Goal: Task Accomplishment & Management: Manage account settings

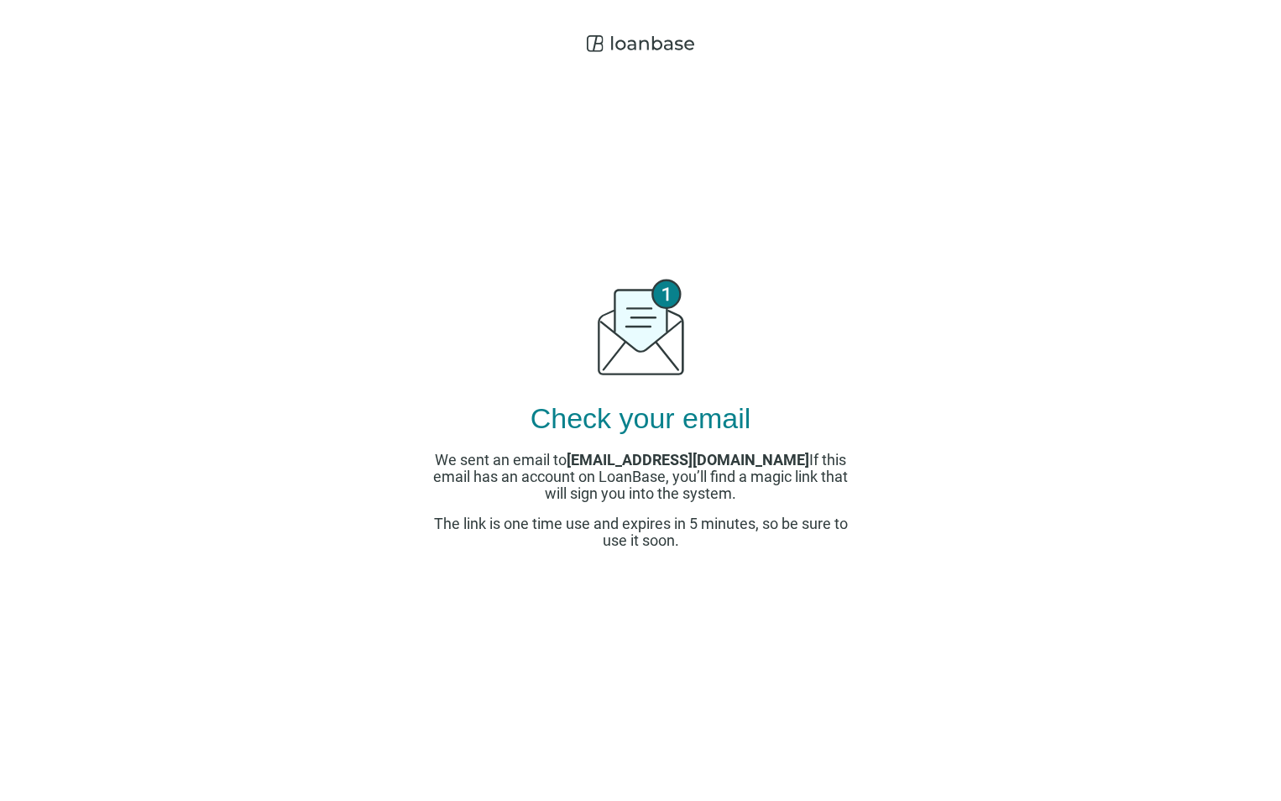
click at [394, 416] on div "Check your email We sent an email to jenwest@wildfigcommerciallending.com If th…" at bounding box center [640, 400] width 1281 height 801
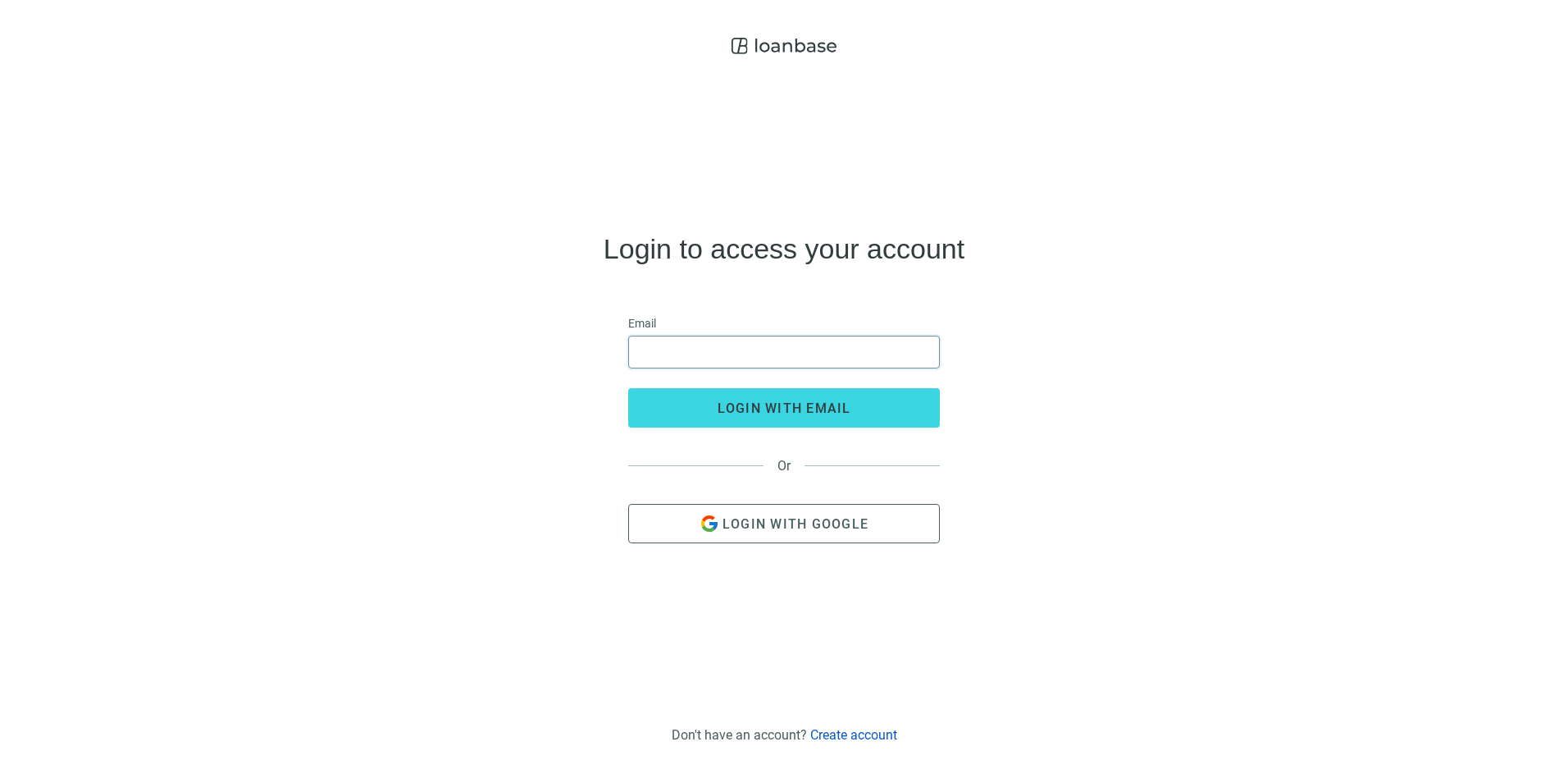
click at [777, 356] on input "email" at bounding box center [784, 352] width 290 height 31
type input "**********"
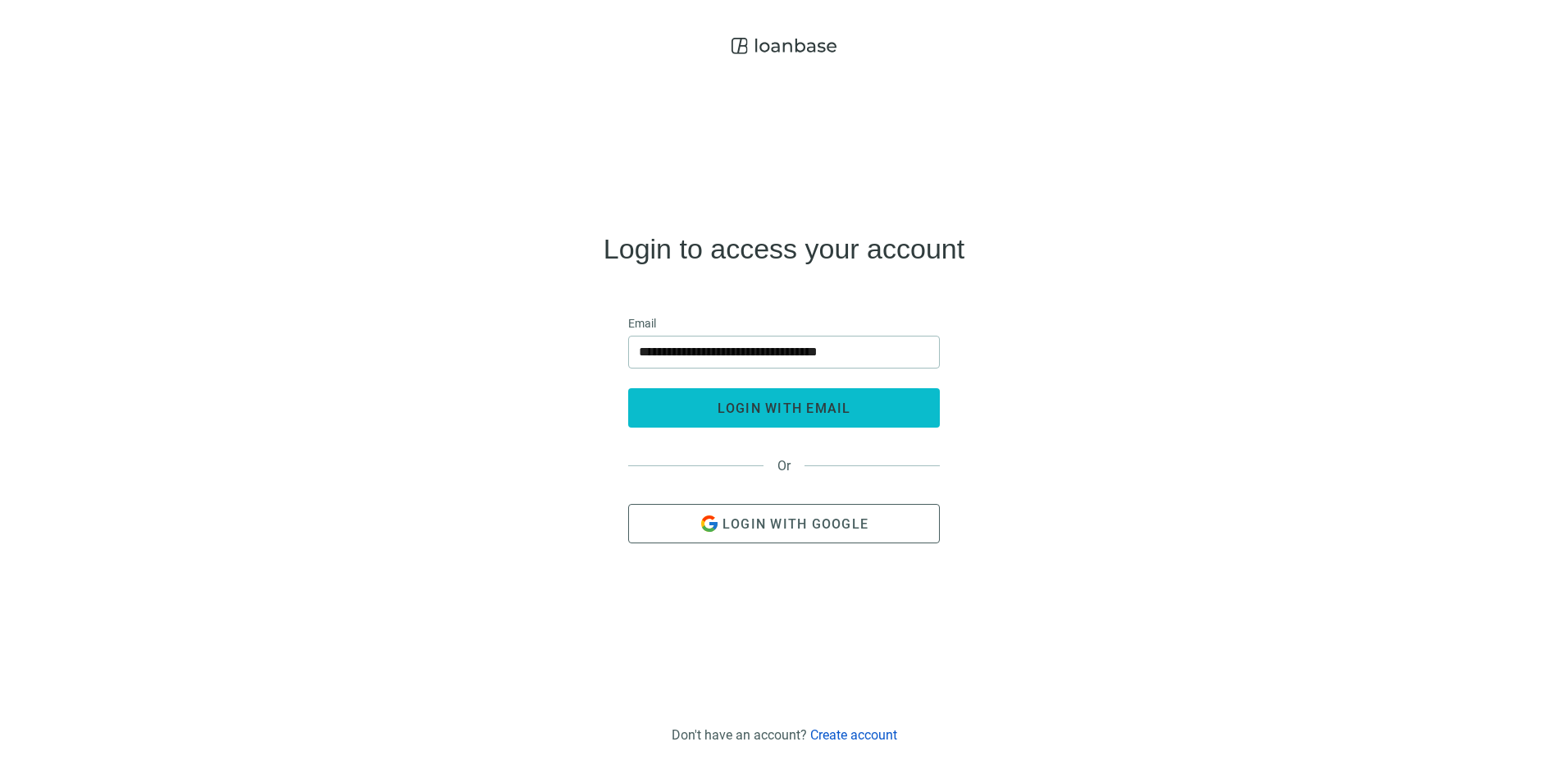
click at [751, 409] on span "login with email" at bounding box center [784, 409] width 134 height 16
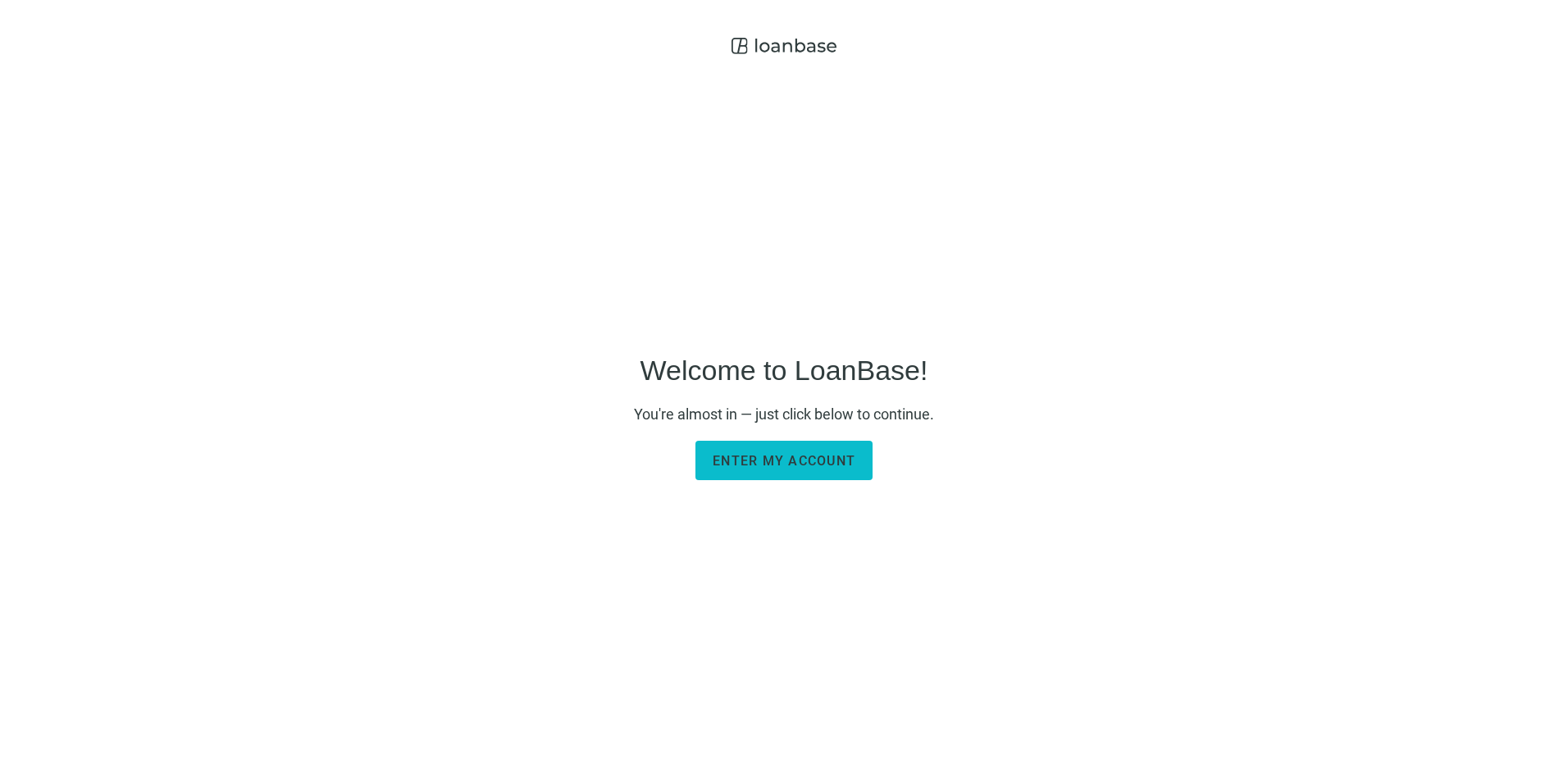
click at [777, 461] on span "Enter my account" at bounding box center [784, 460] width 143 height 16
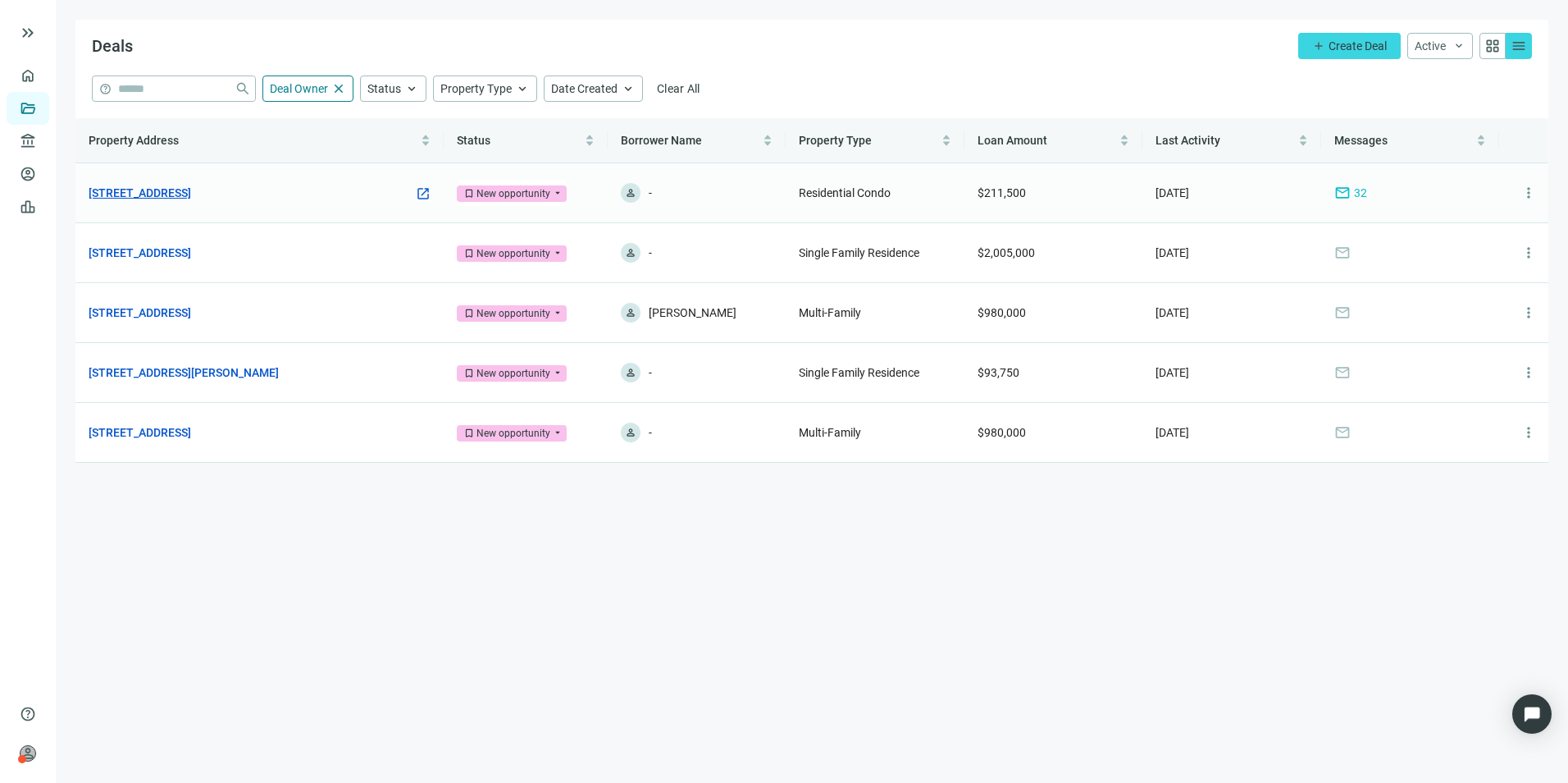
click at [184, 186] on link "[STREET_ADDRESS]" at bounding box center [140, 193] width 103 height 18
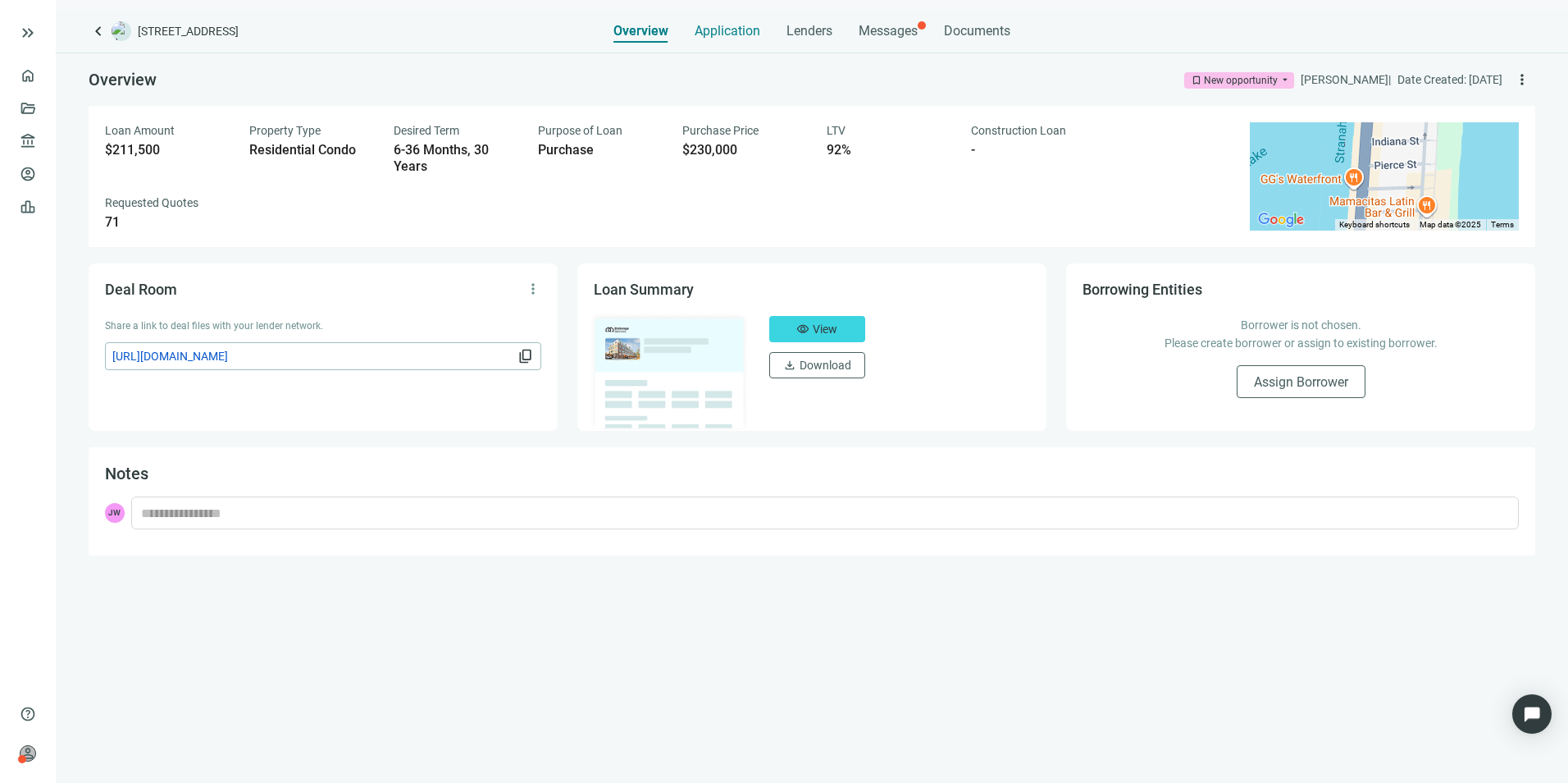
click at [718, 26] on span "Application" at bounding box center [727, 31] width 65 height 17
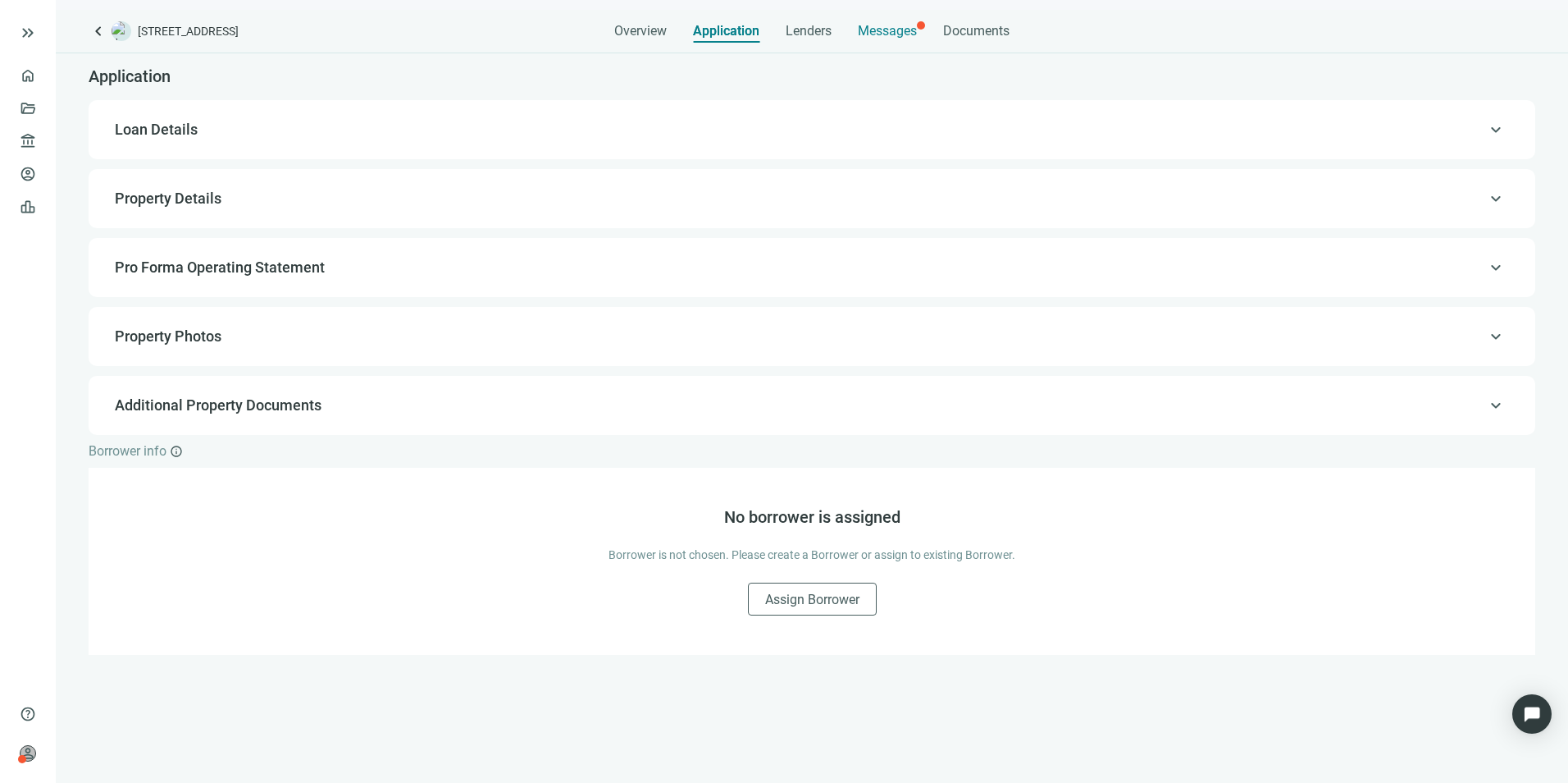
click at [923, 24] on div at bounding box center [921, 25] width 8 height 8
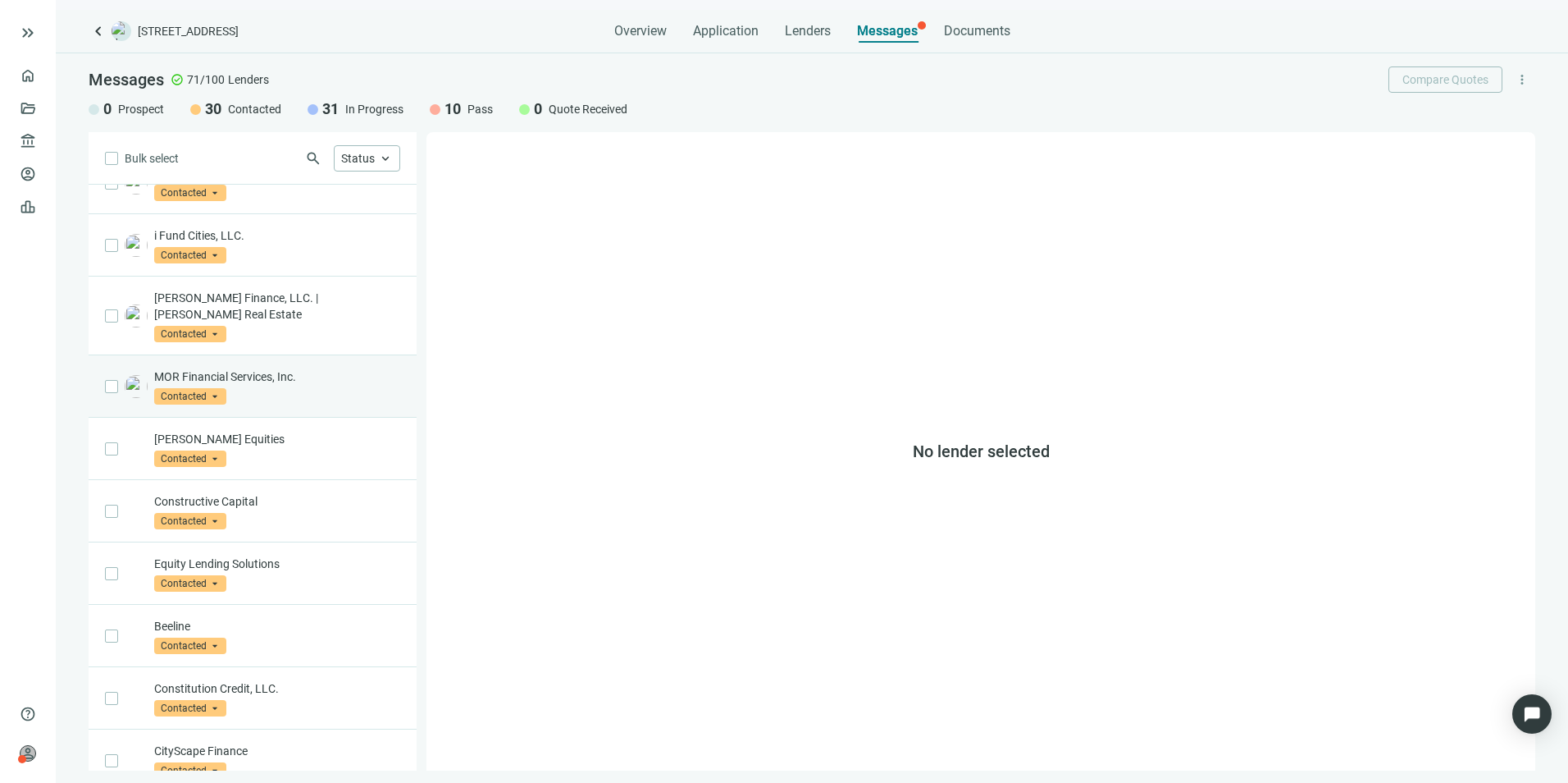
scroll to position [714, 0]
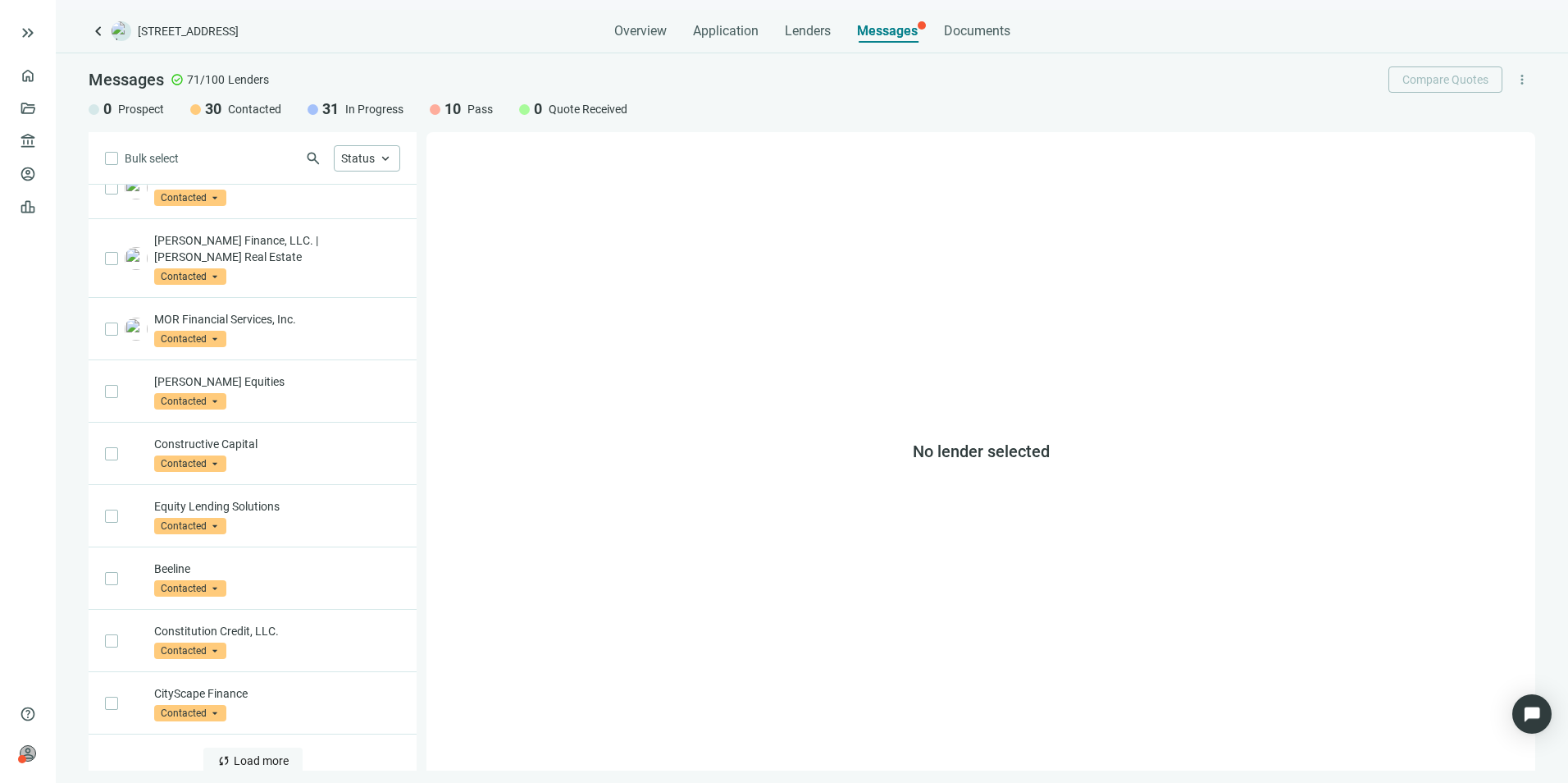
click at [233, 755] on span "Load more" at bounding box center [261, 761] width 55 height 13
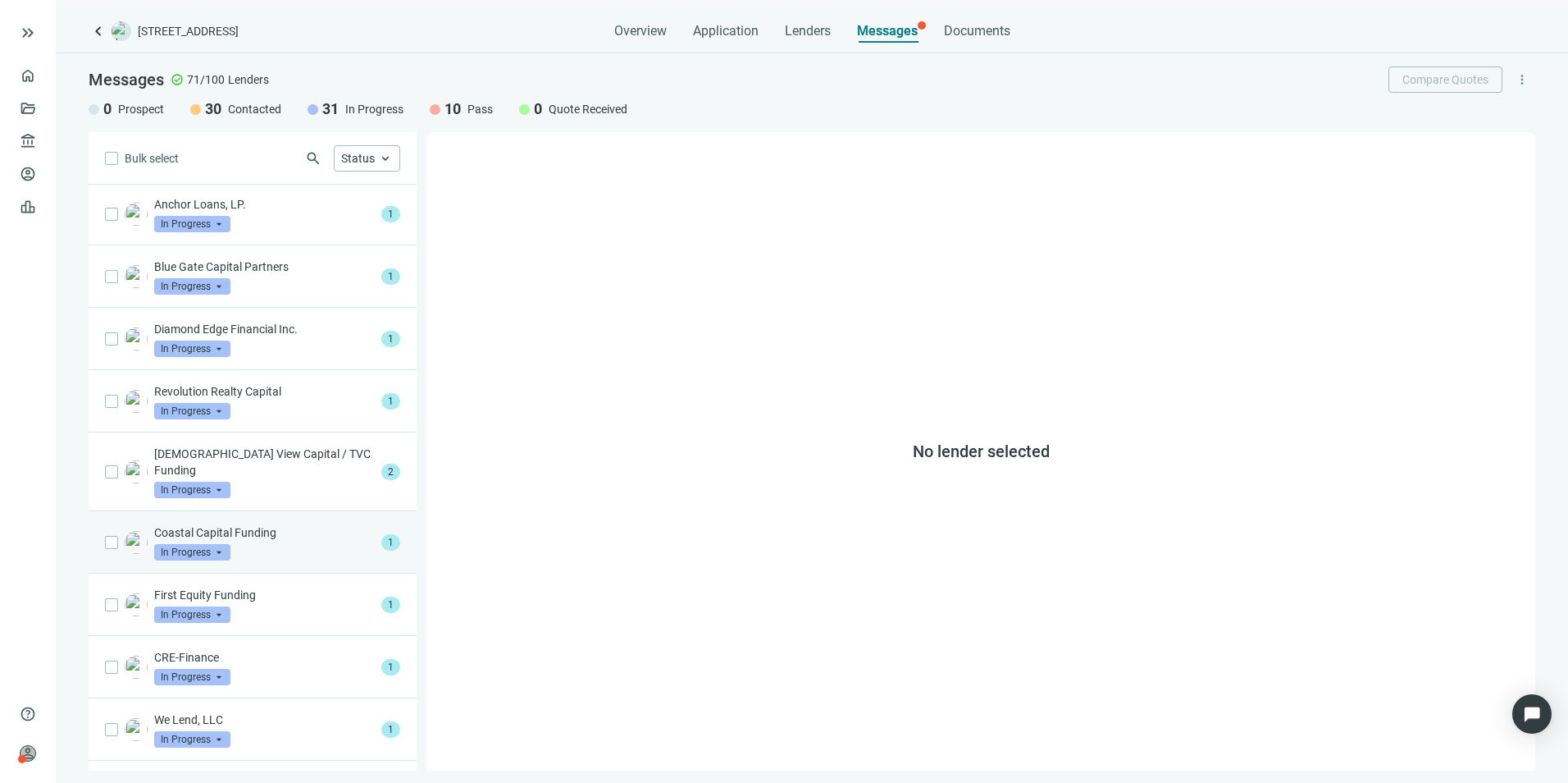
scroll to position [1978, 0]
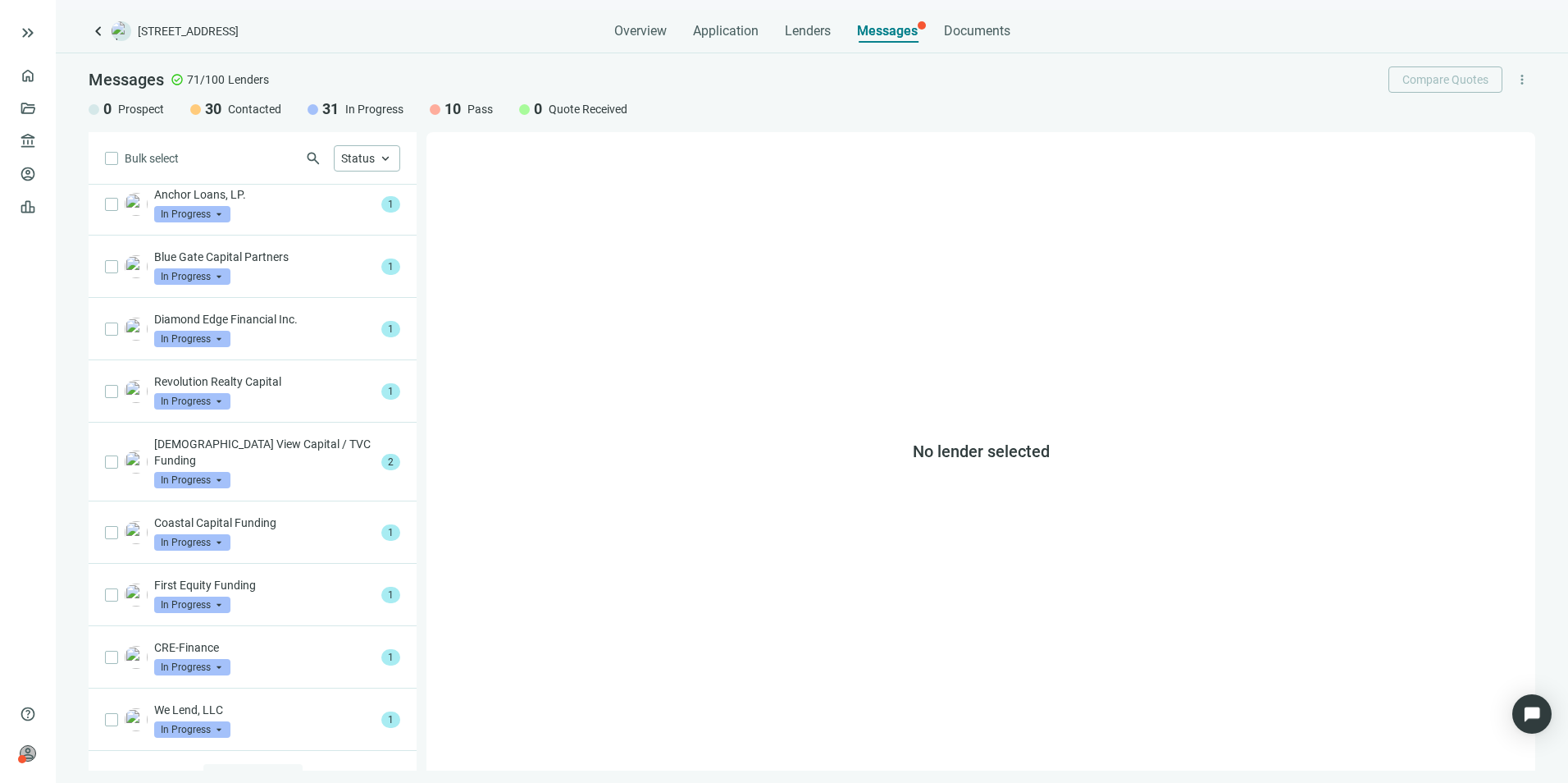
click at [262, 770] on span "Load more" at bounding box center [261, 776] width 55 height 13
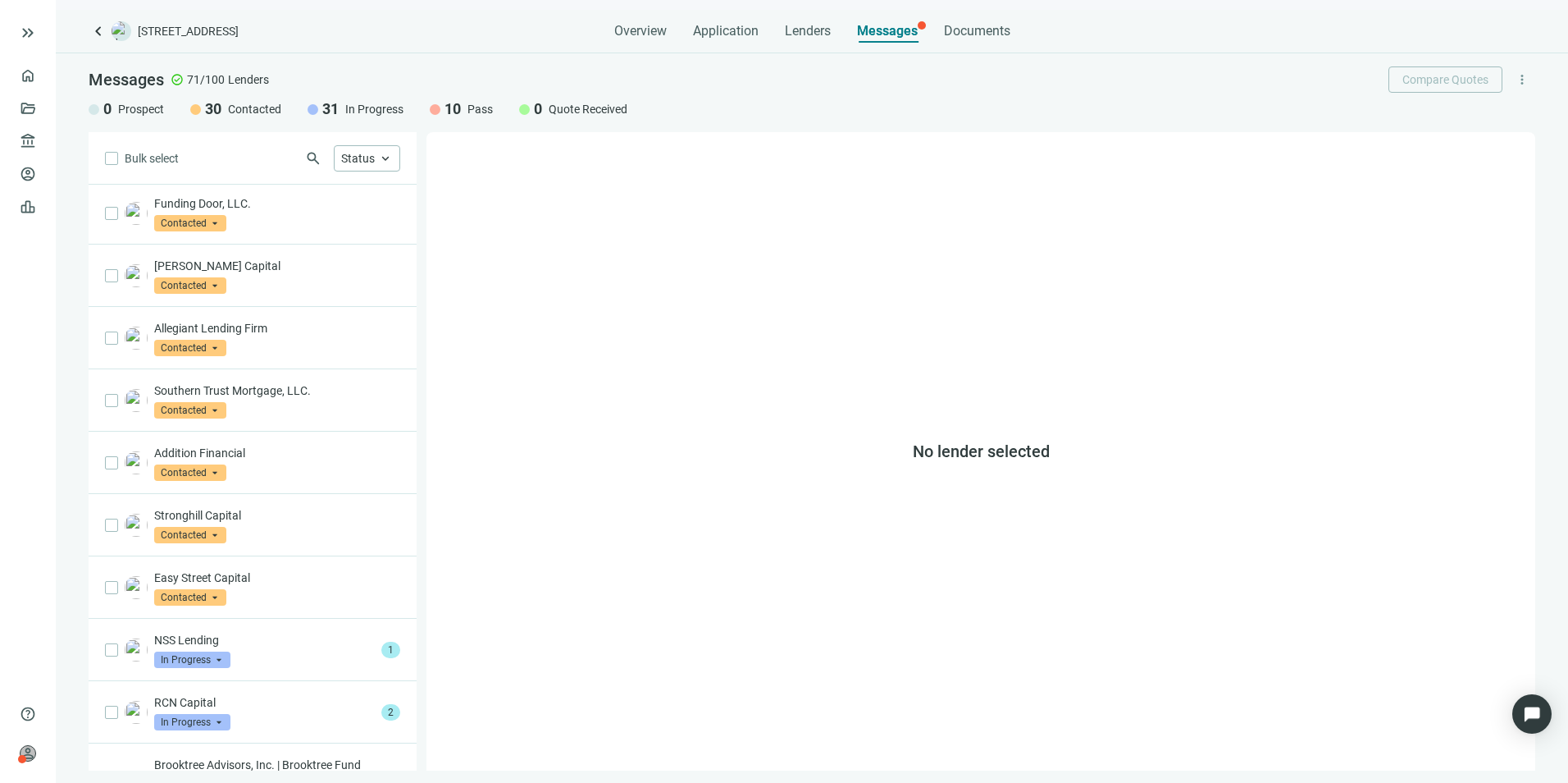
scroll to position [1559, 0]
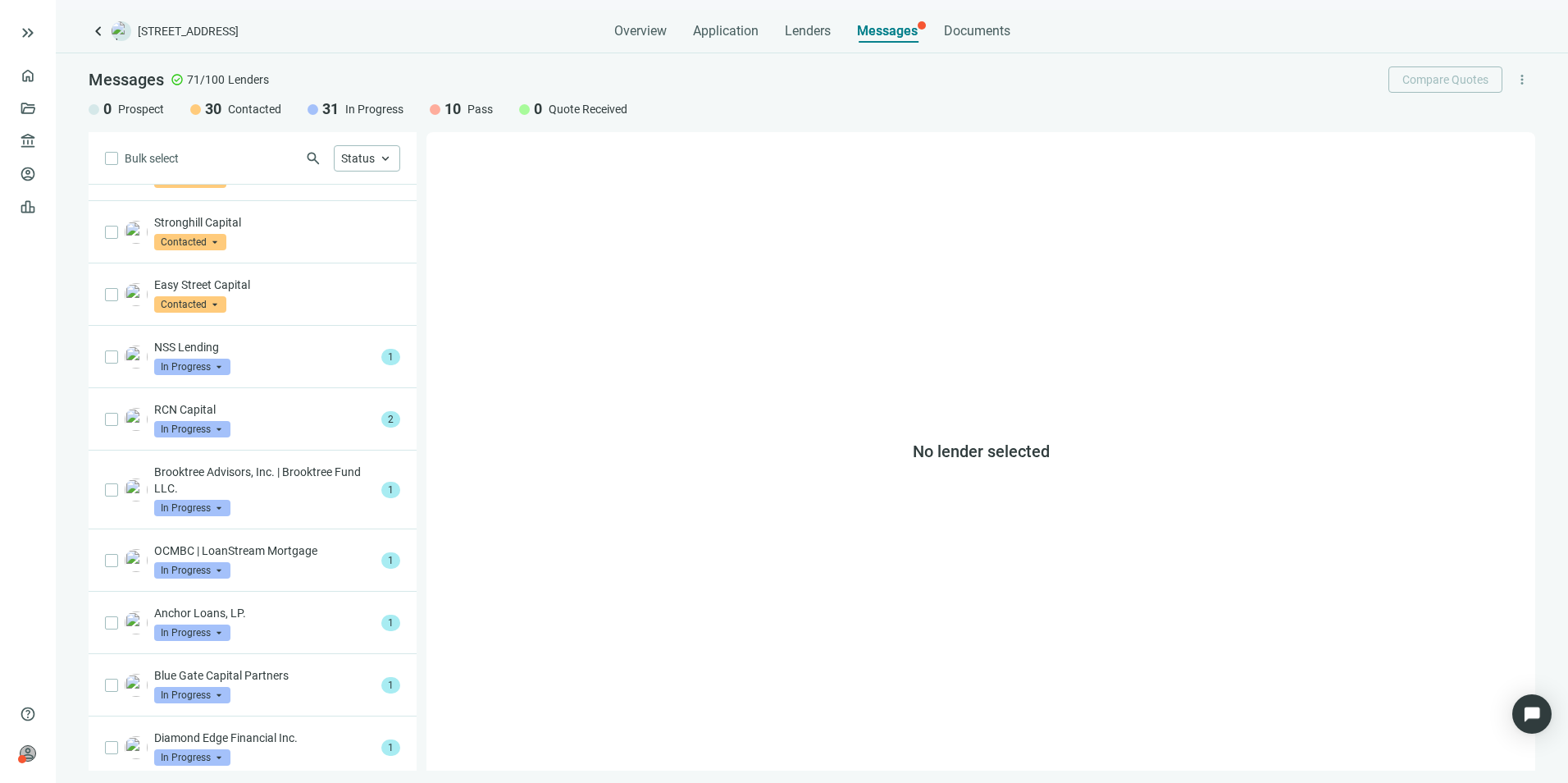
click at [904, 27] on span "Messages" at bounding box center [887, 31] width 61 height 16
click at [875, 35] on span "Messages" at bounding box center [887, 31] width 61 height 16
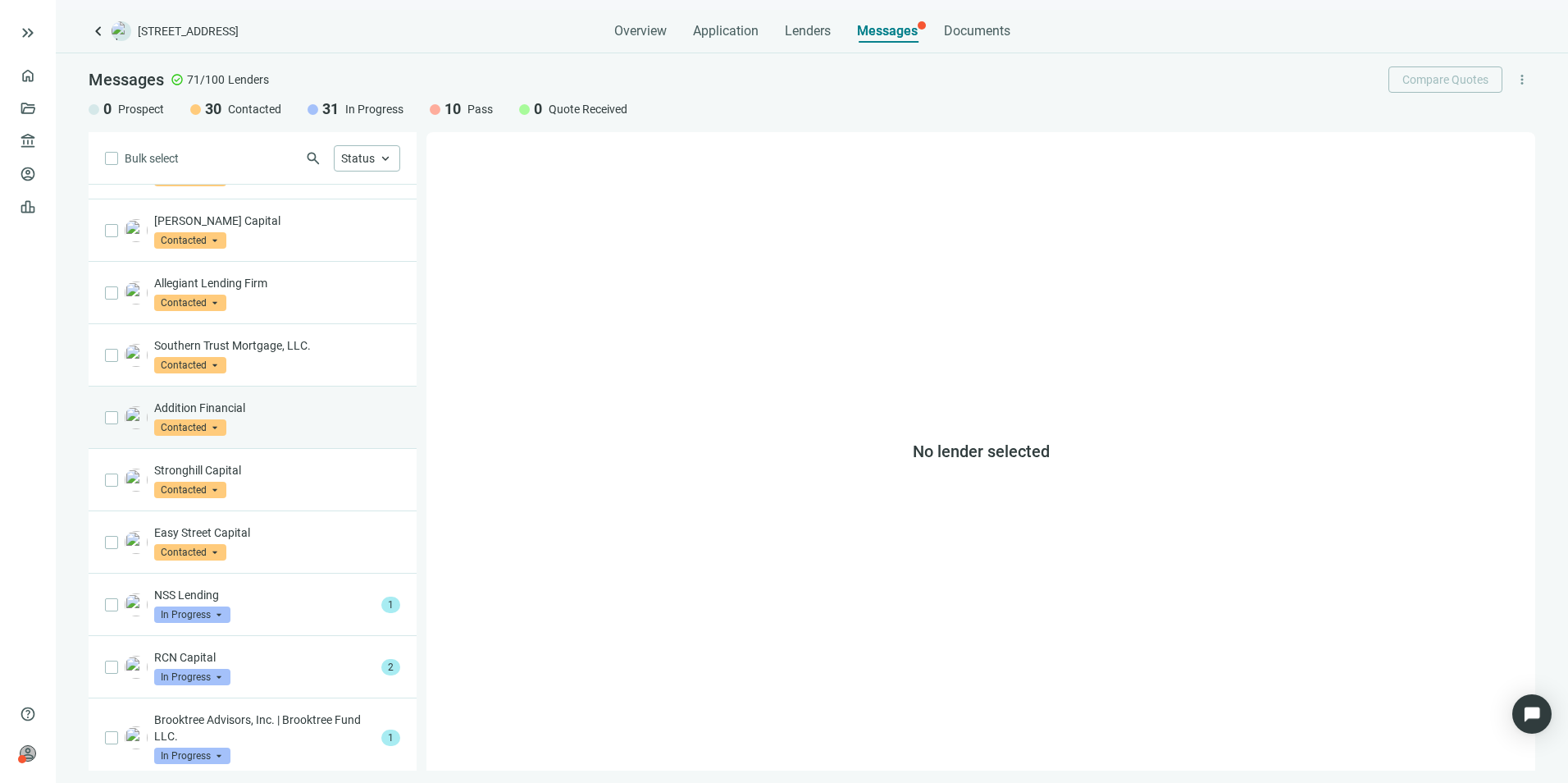
scroll to position [1313, 0]
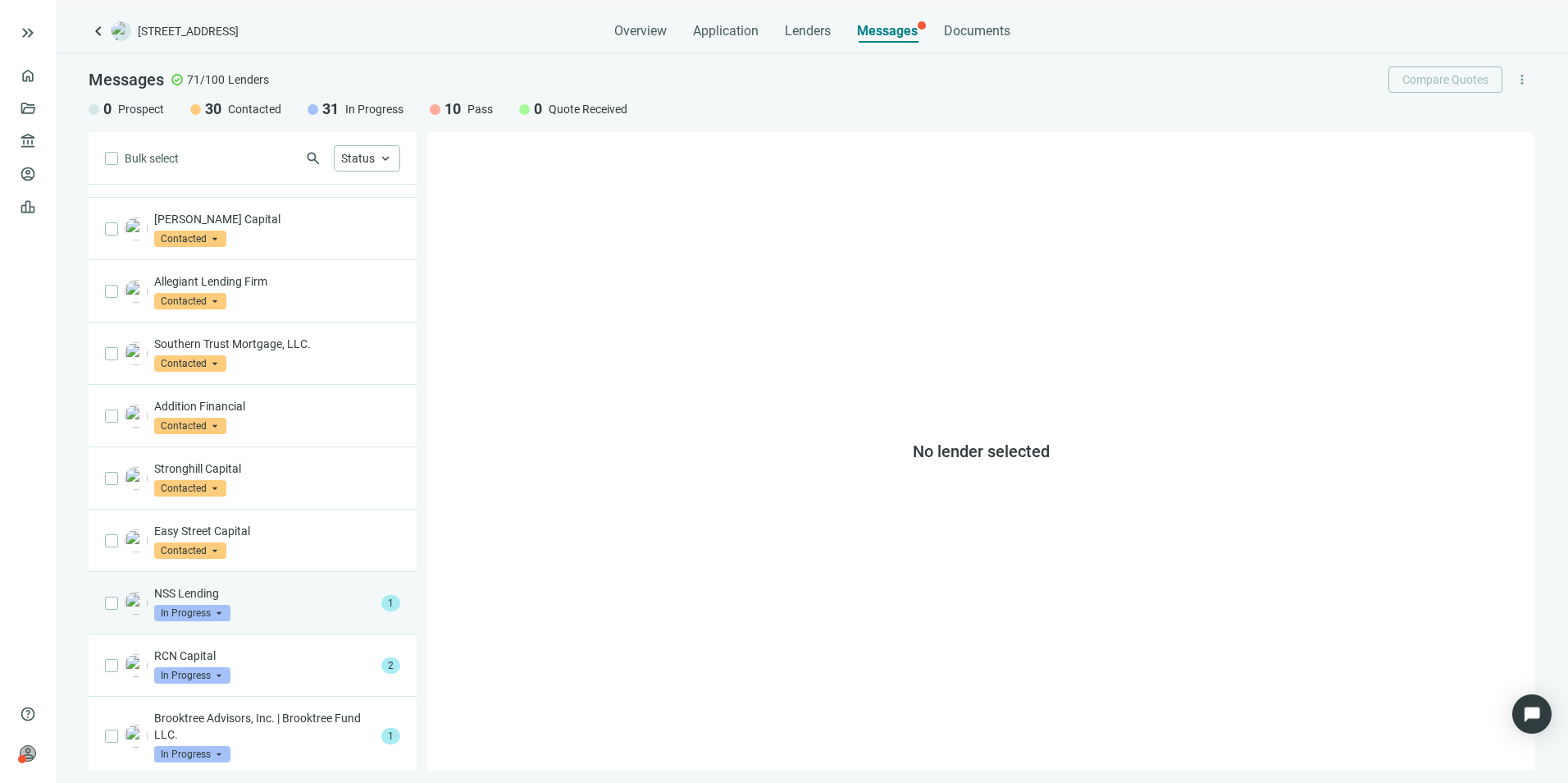
click at [249, 586] on div "NSS Lending In Progress arrow_drop_down" at bounding box center [265, 603] width 221 height 36
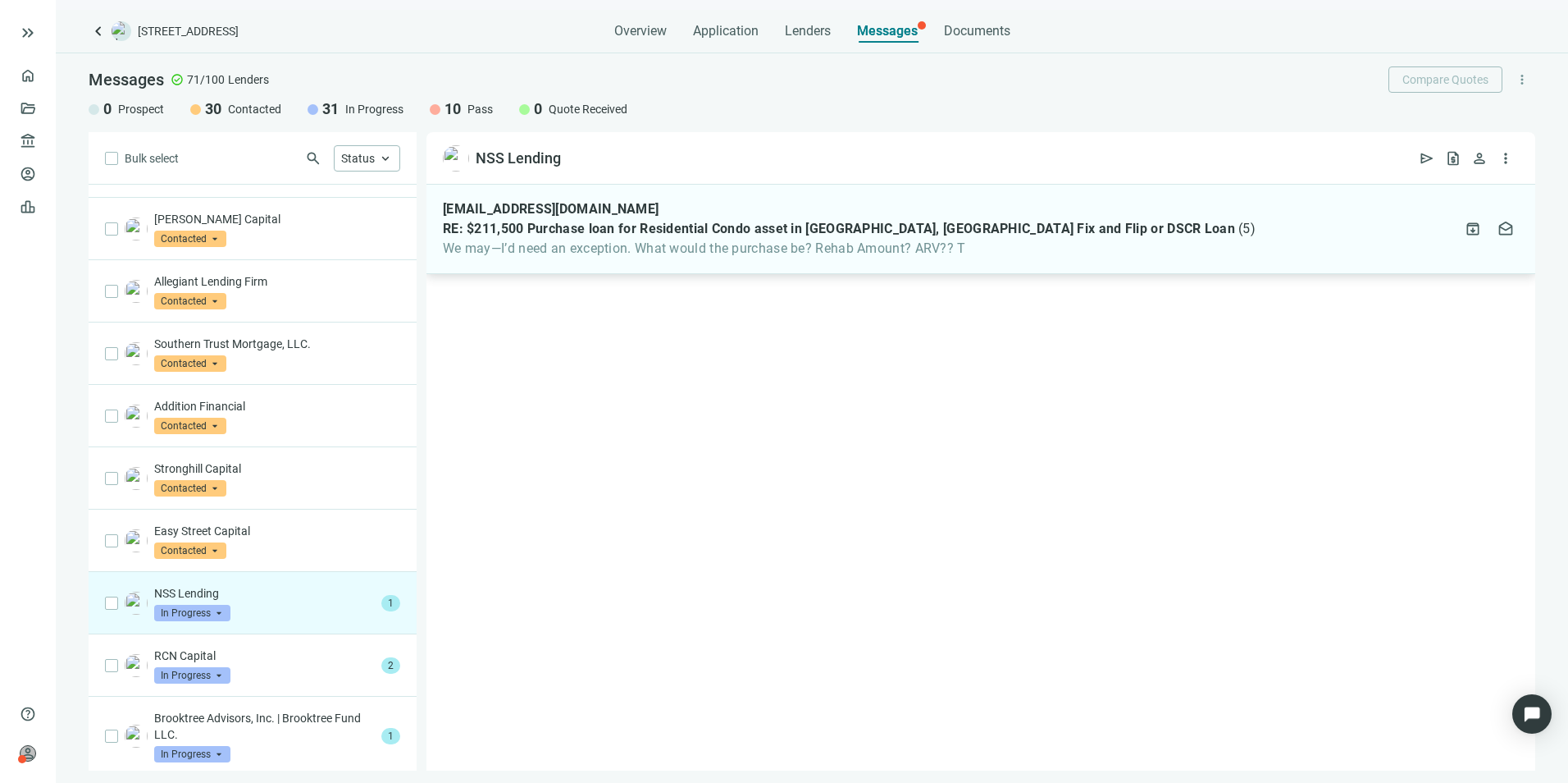
click at [855, 253] on span "We may—I’d need an exception. What would the purchase be? Rehab Amount? ARV?? T" at bounding box center [849, 248] width 813 height 17
